Goal: Task Accomplishment & Management: Manage account settings

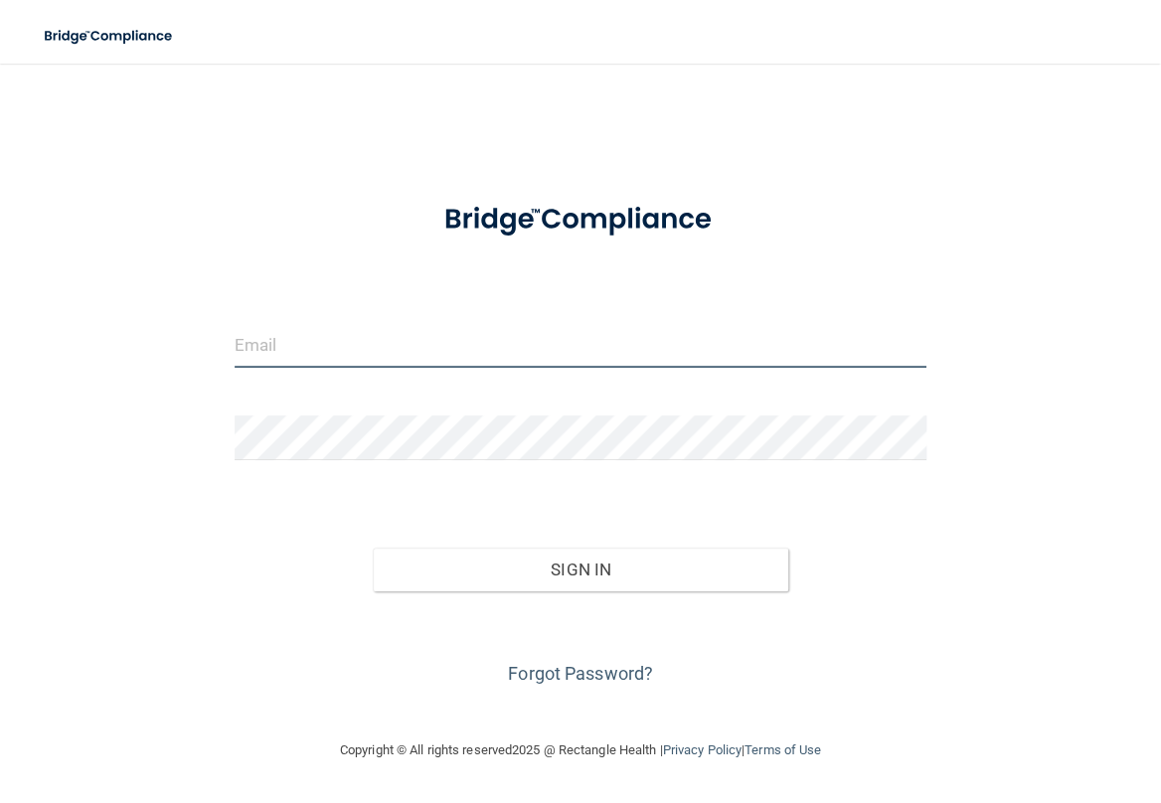
click at [352, 348] on input "email" at bounding box center [581, 345] width 692 height 45
type input "[EMAIL_ADDRESS][DOMAIN_NAME]"
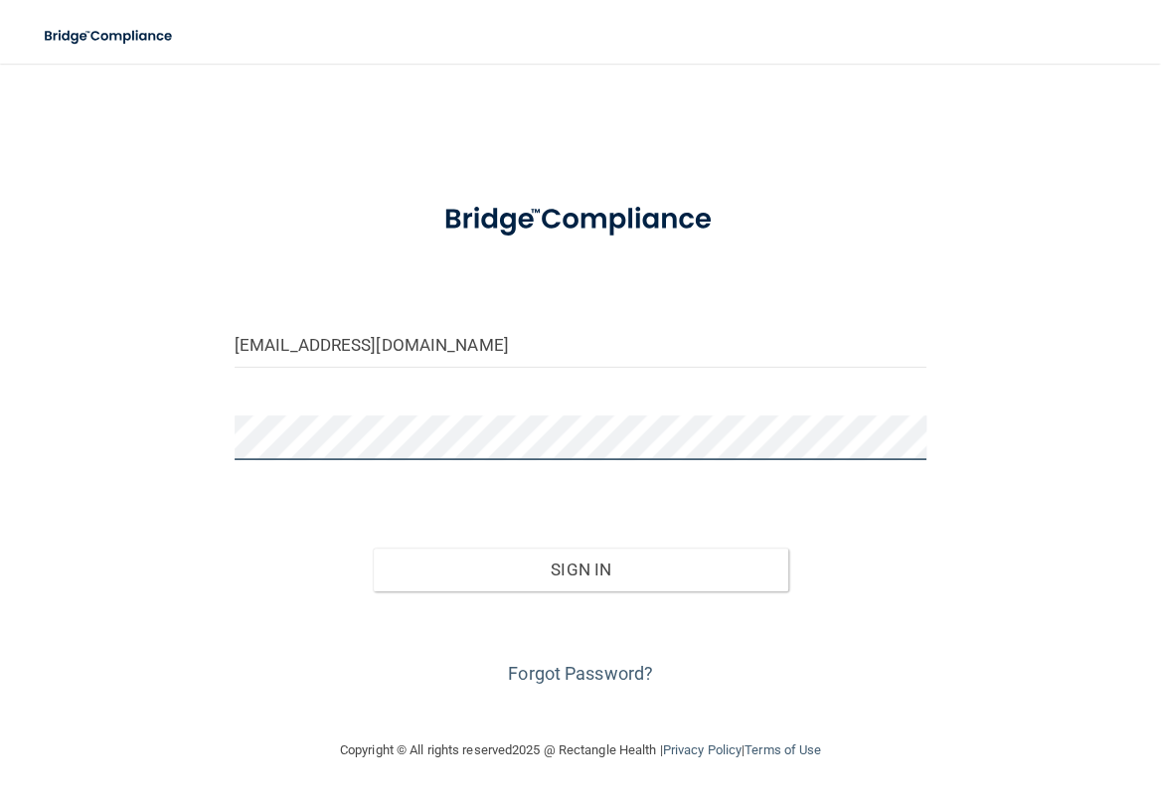
click at [373, 548] on button "Sign In" at bounding box center [581, 570] width 416 height 44
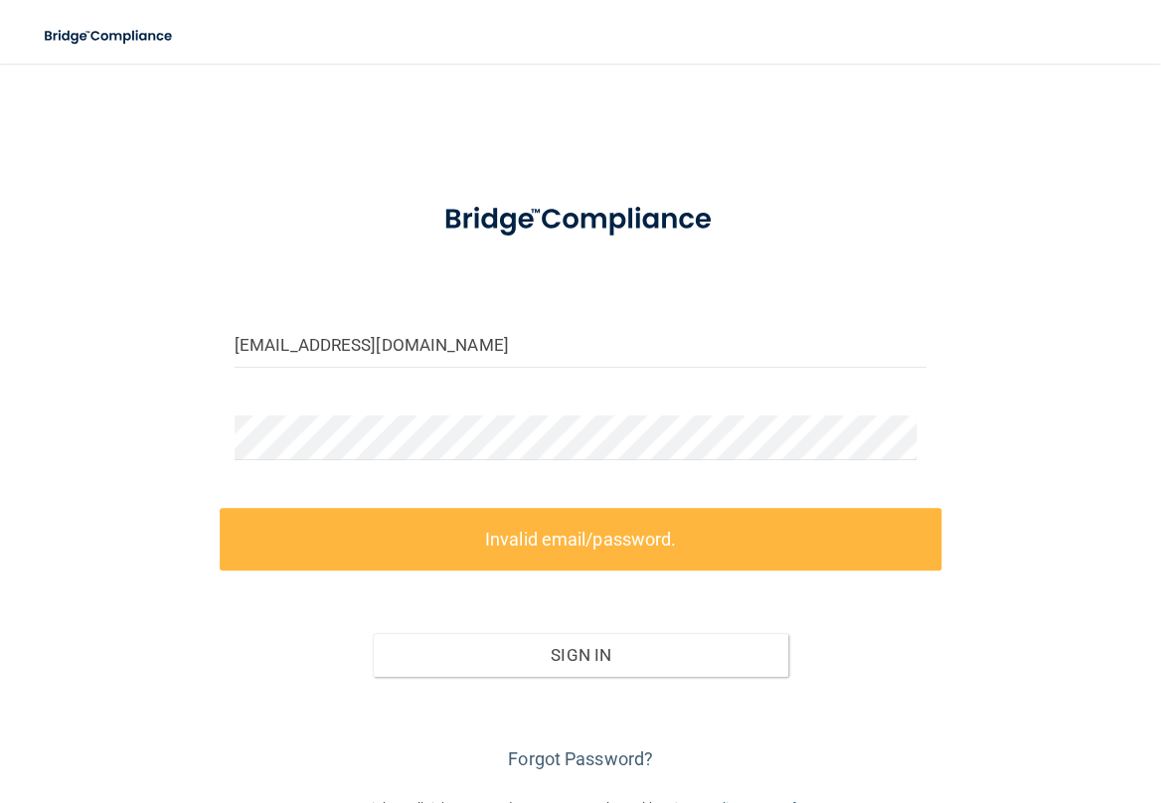
click at [203, 248] on div "[EMAIL_ADDRESS][DOMAIN_NAME] Invalid email/password. You don't have permission …" at bounding box center [581, 430] width 1082 height 693
click at [326, 413] on form "[EMAIL_ADDRESS][DOMAIN_NAME] Invalid email/password. You don't have permission …" at bounding box center [581, 480] width 692 height 594
click at [604, 549] on label "Invalid email/password." at bounding box center [581, 539] width 722 height 63
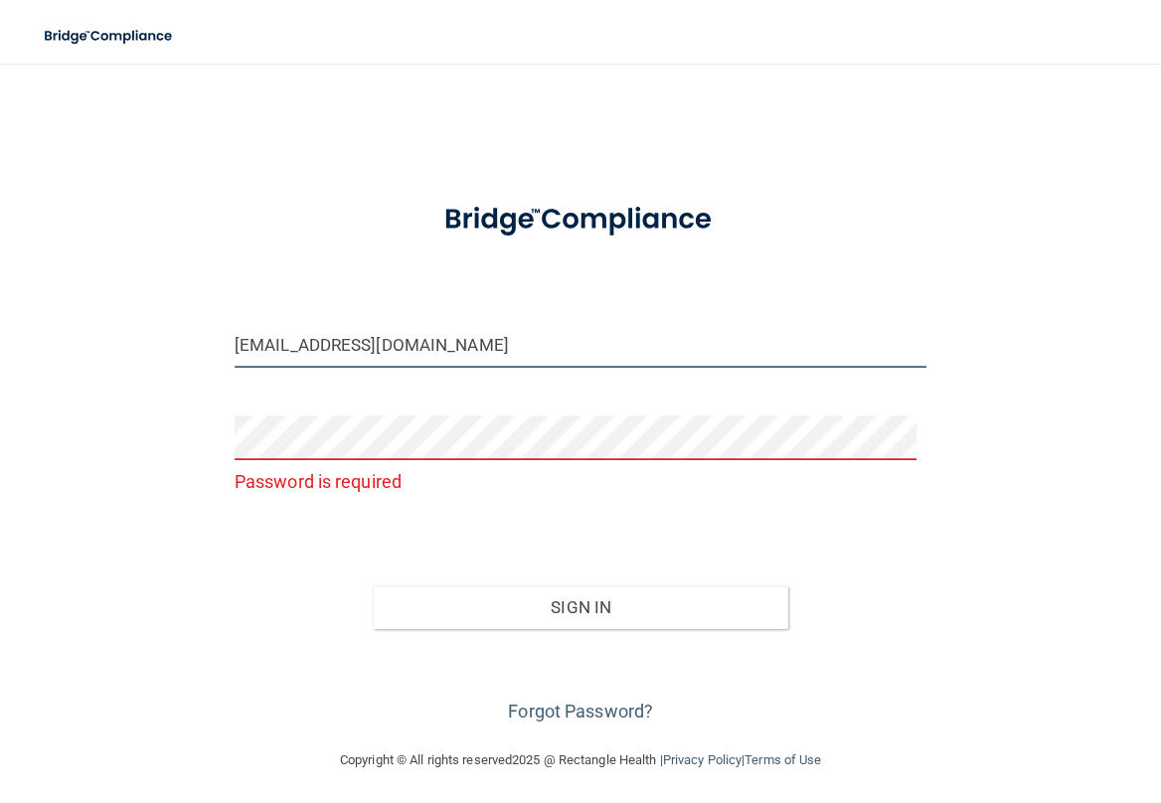
click at [421, 352] on input "[EMAIL_ADDRESS][DOMAIN_NAME]" at bounding box center [581, 345] width 692 height 45
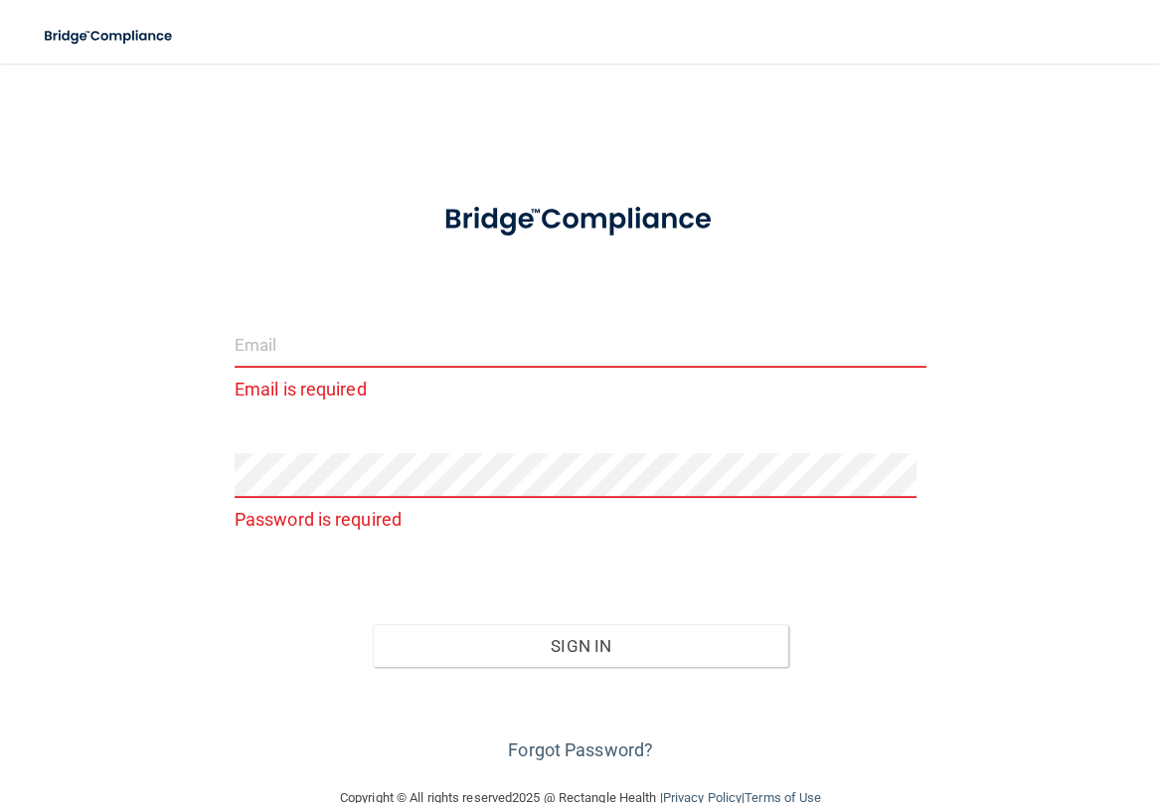
click at [148, 336] on div "Email is required Password is required Invalid email/password. You don't have p…" at bounding box center [581, 425] width 1082 height 683
click at [384, 323] on input "email" at bounding box center [581, 345] width 692 height 45
paste input "[EMAIL_ADDRESS][DOMAIN_NAME]"
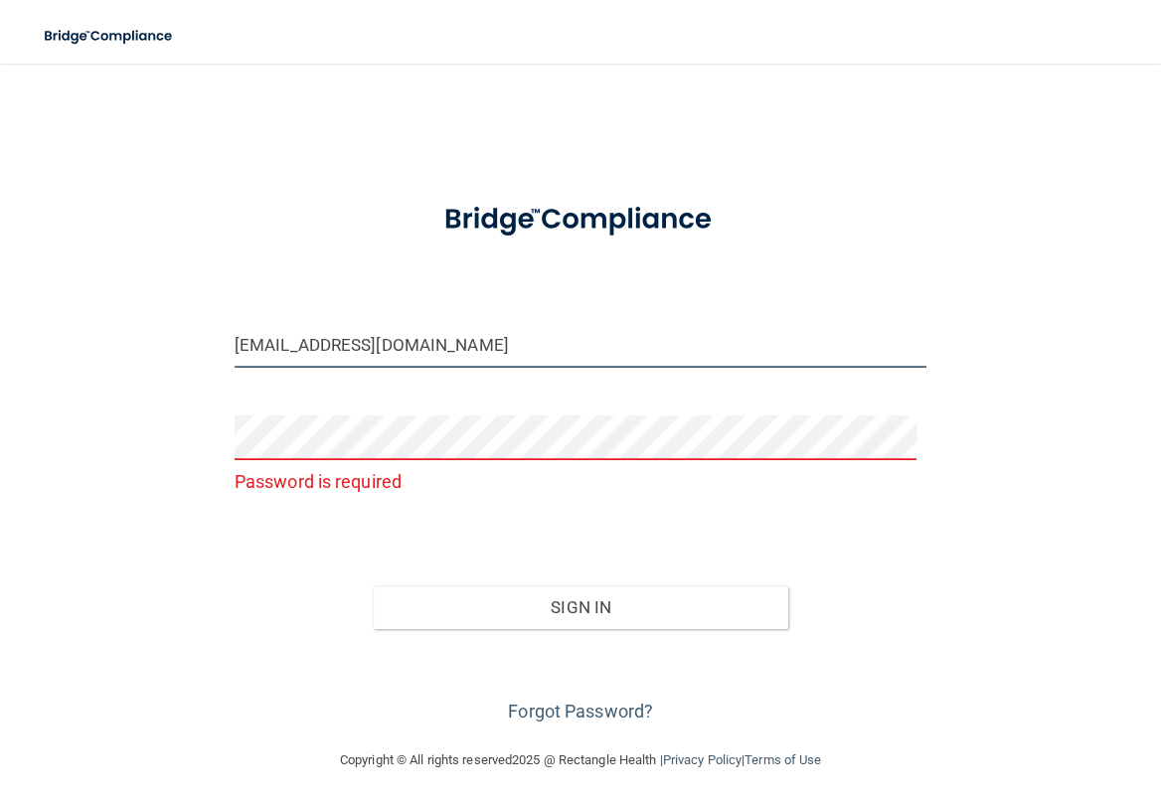
type input "[EMAIL_ADDRESS][DOMAIN_NAME]"
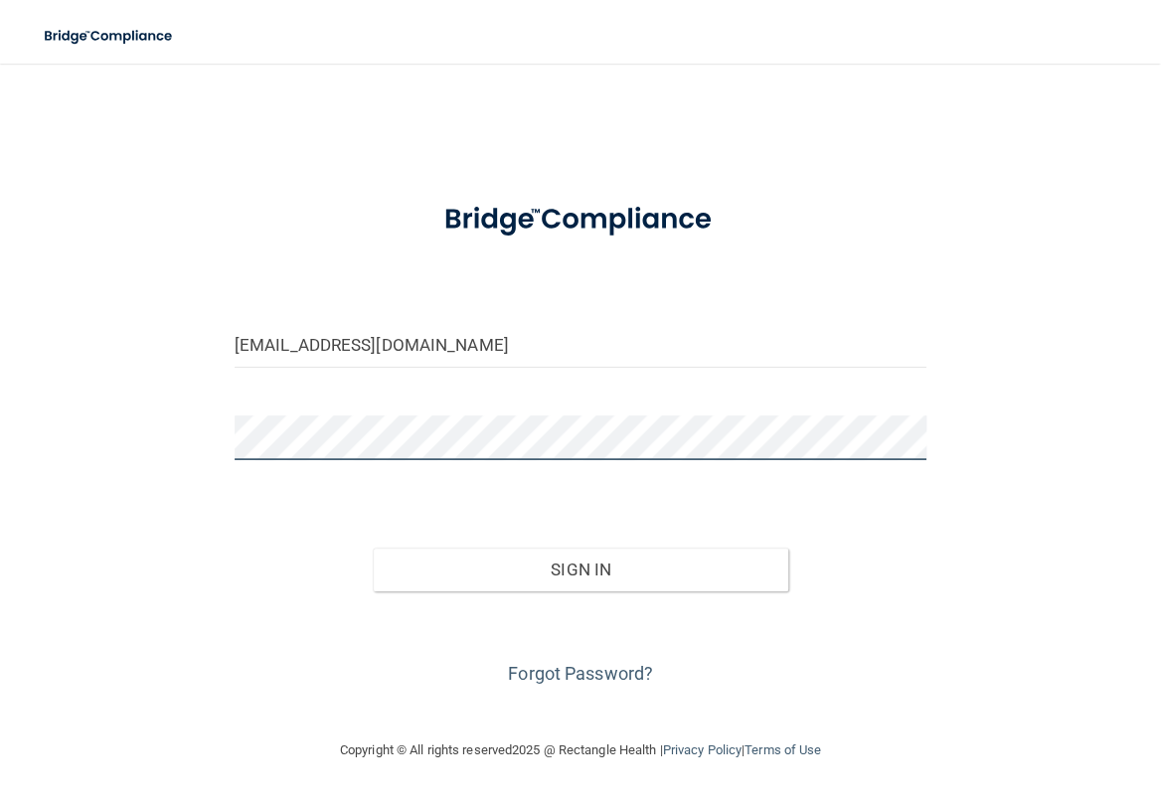
click at [373, 548] on button "Sign In" at bounding box center [581, 570] width 416 height 44
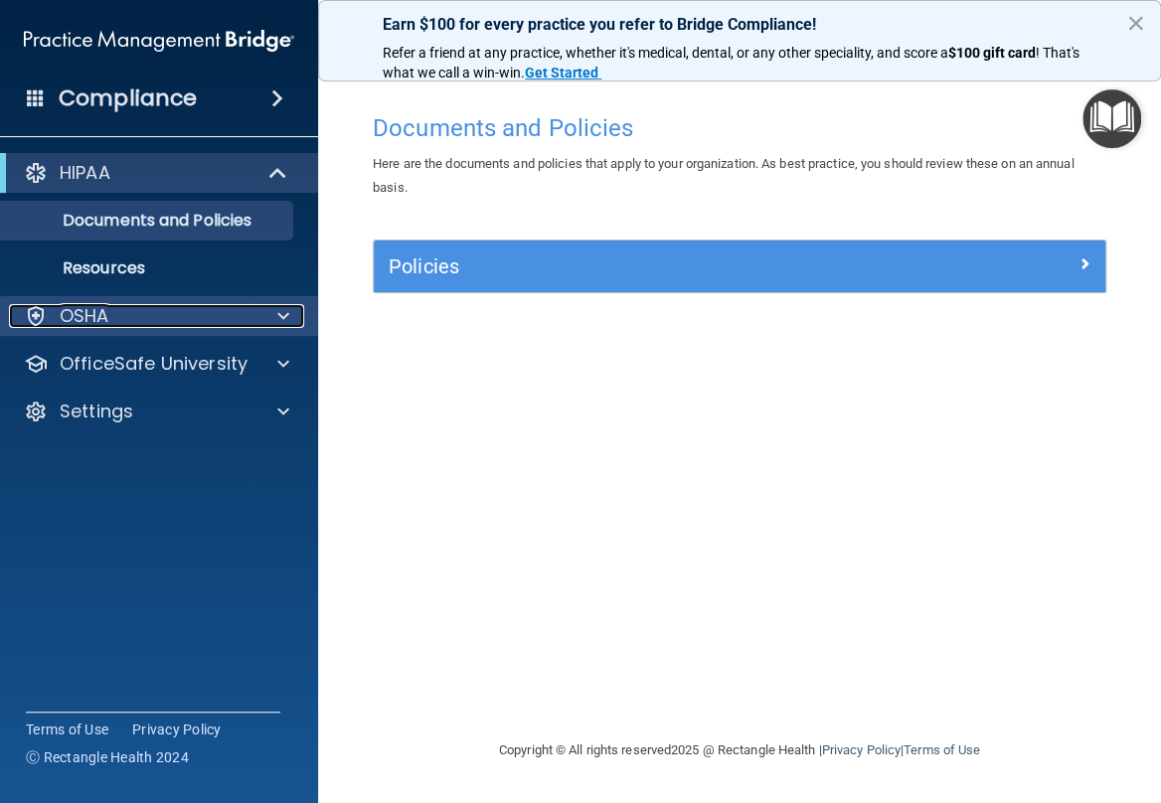
click at [253, 323] on div "OSHA" at bounding box center [132, 316] width 247 height 24
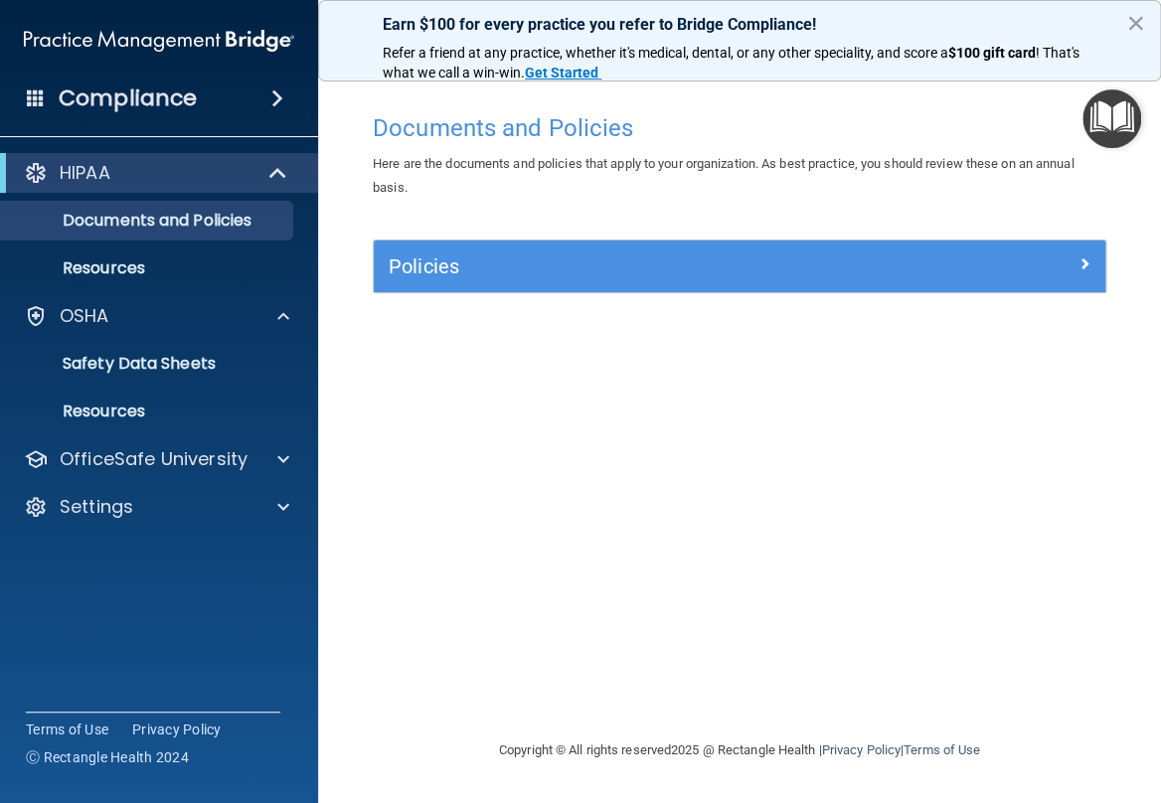
click at [1127, 24] on button "×" at bounding box center [1136, 23] width 19 height 32
